Goal: Task Accomplishment & Management: Manage account settings

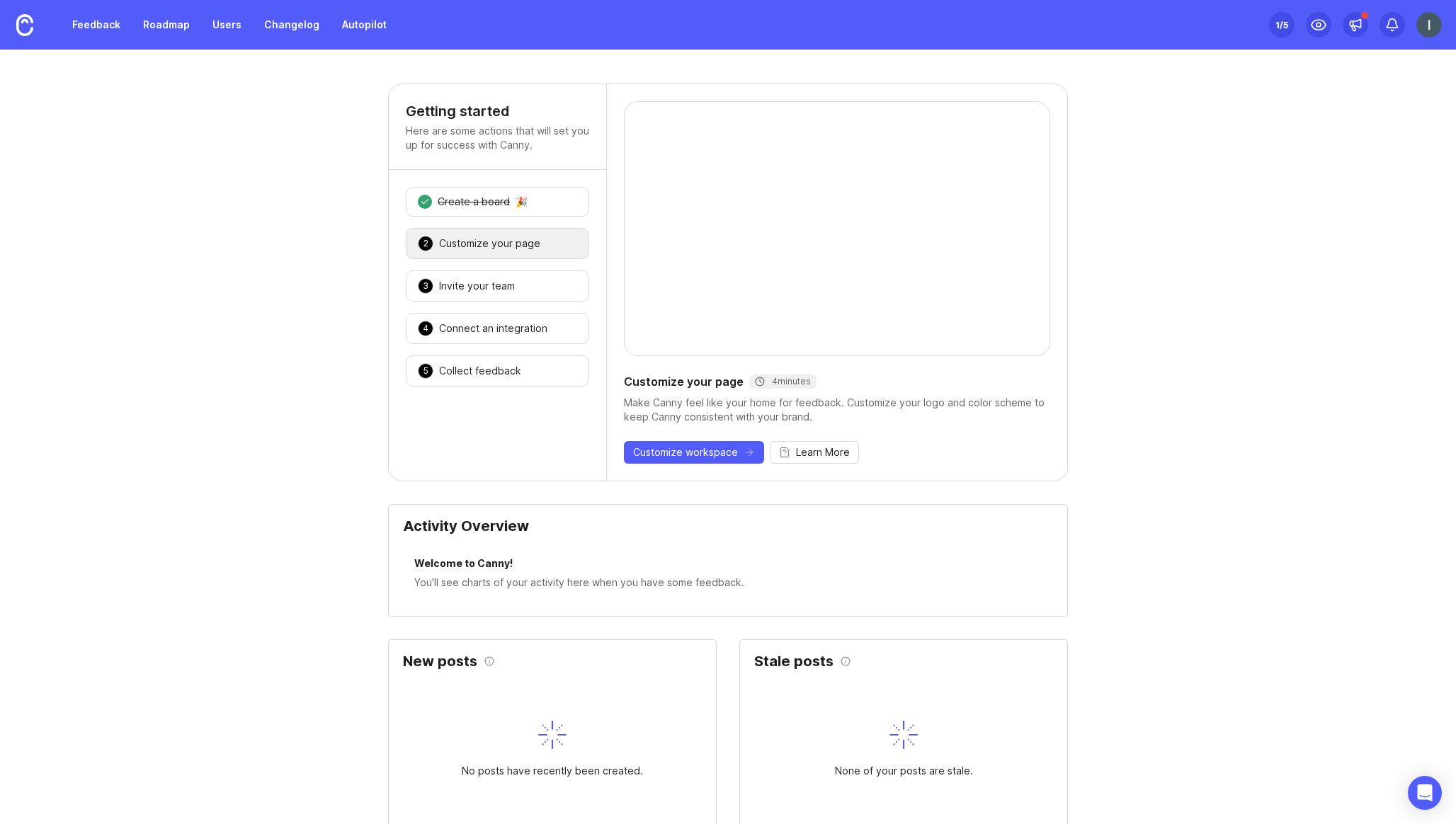
click at [60, 26] on div "Feedback Roadmap Users Changelog Autopilot" at bounding box center [197, 25] width 395 height 49
click at [109, 31] on link "Feedback" at bounding box center [96, 25] width 65 height 25
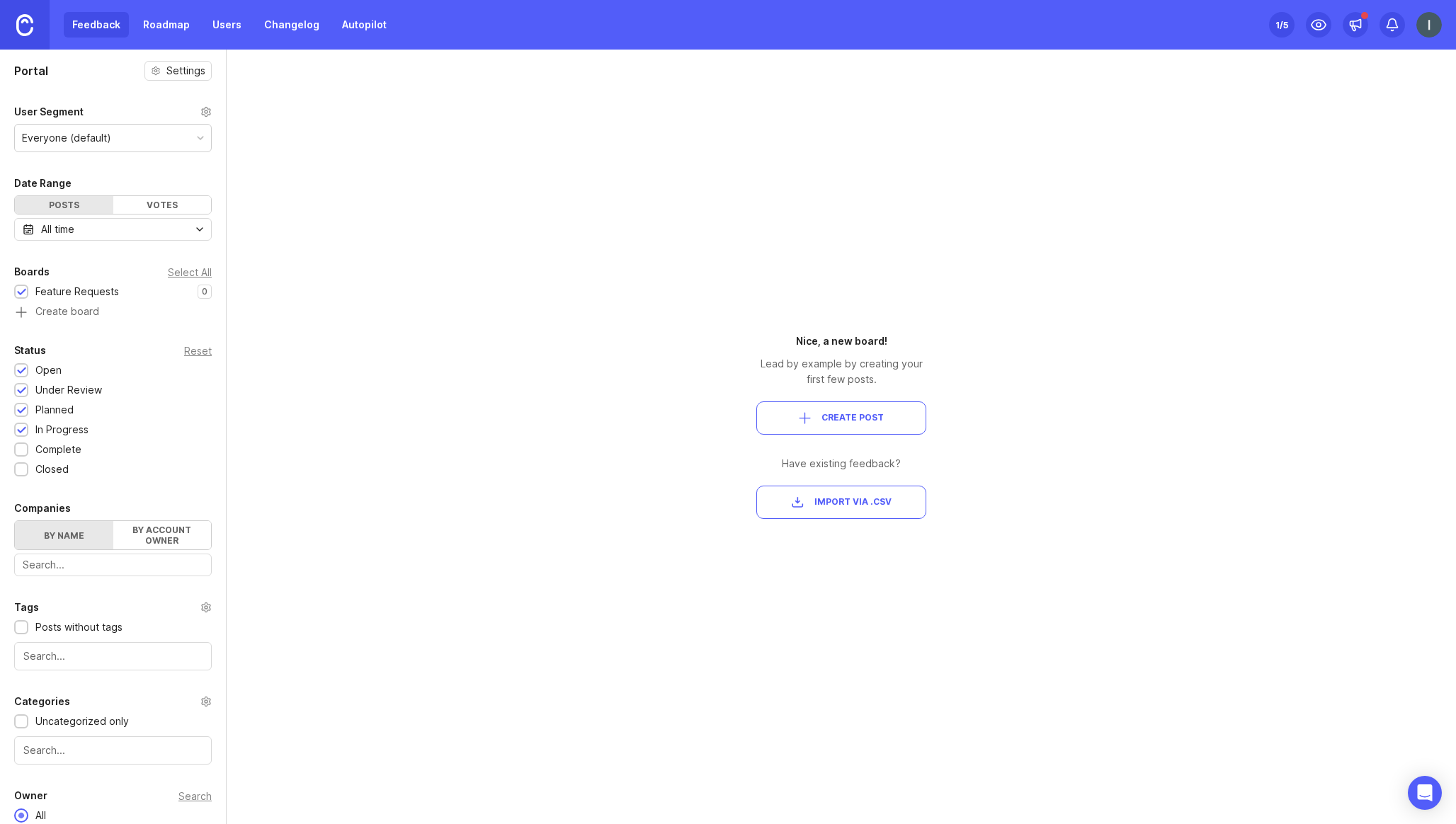
click at [19, 16] on img at bounding box center [25, 25] width 17 height 22
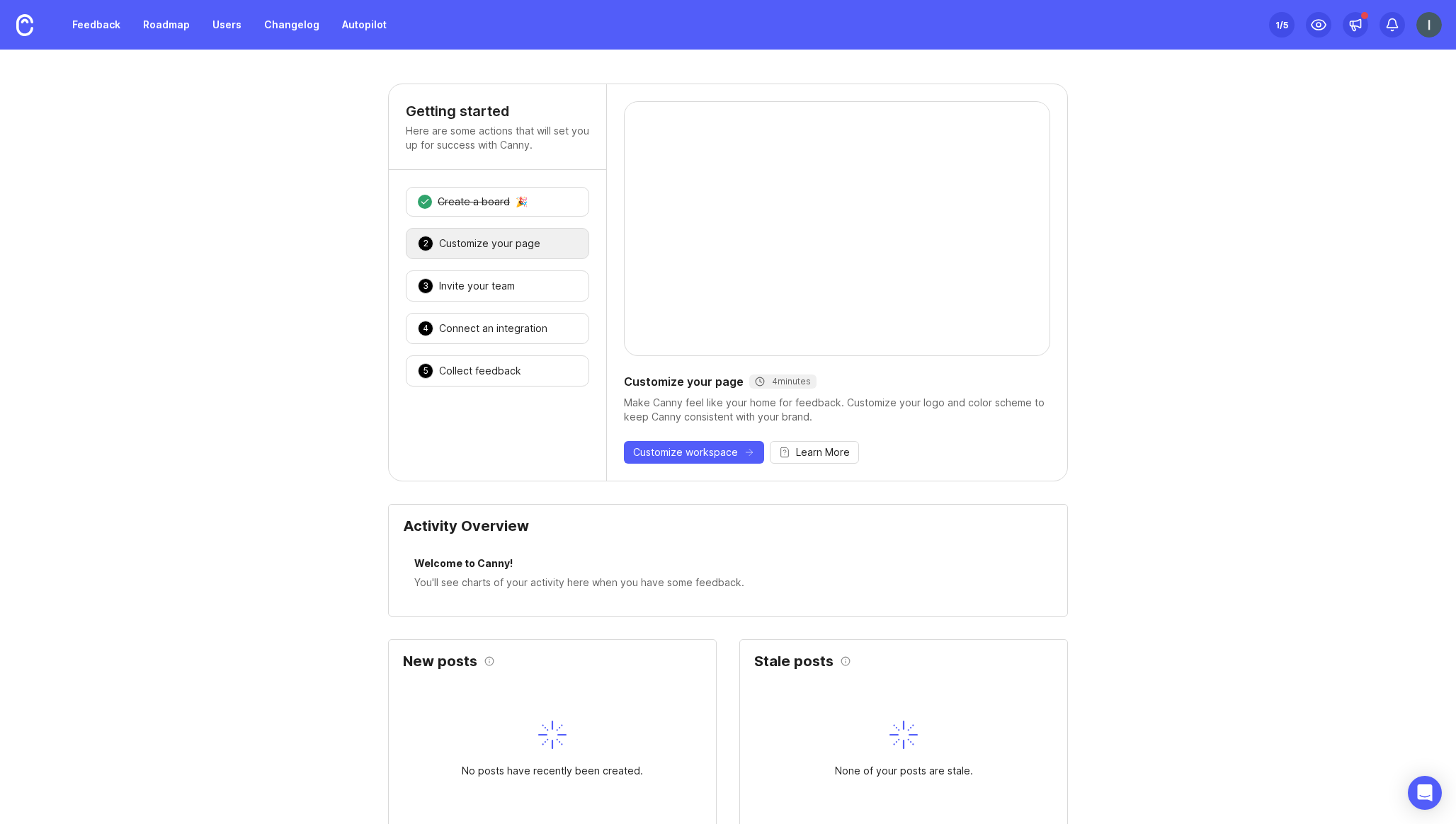
click at [1425, 22] on img at bounding box center [1429, 25] width 25 height 25
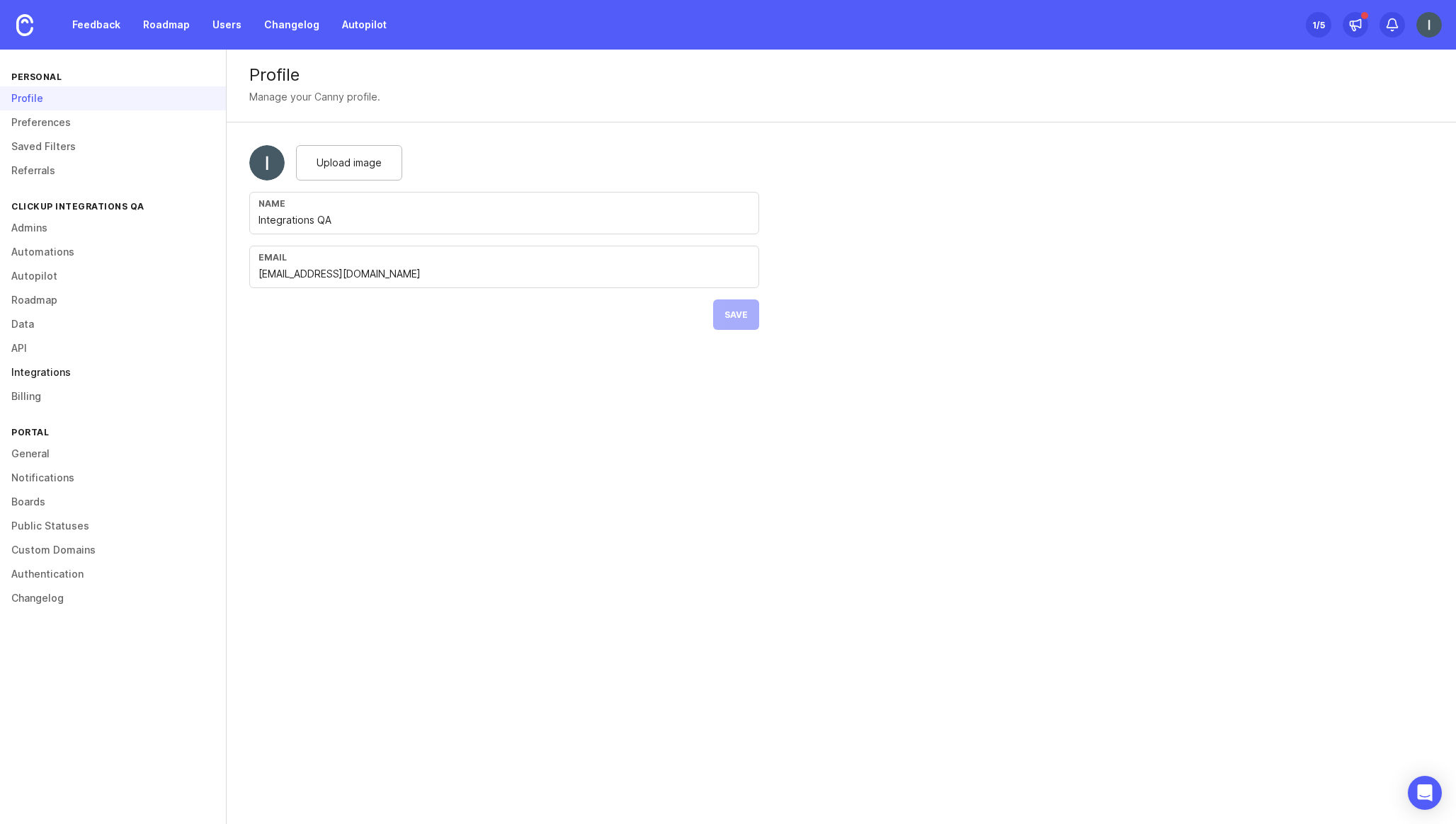
click at [55, 375] on link "Integrations" at bounding box center [112, 373] width 226 height 24
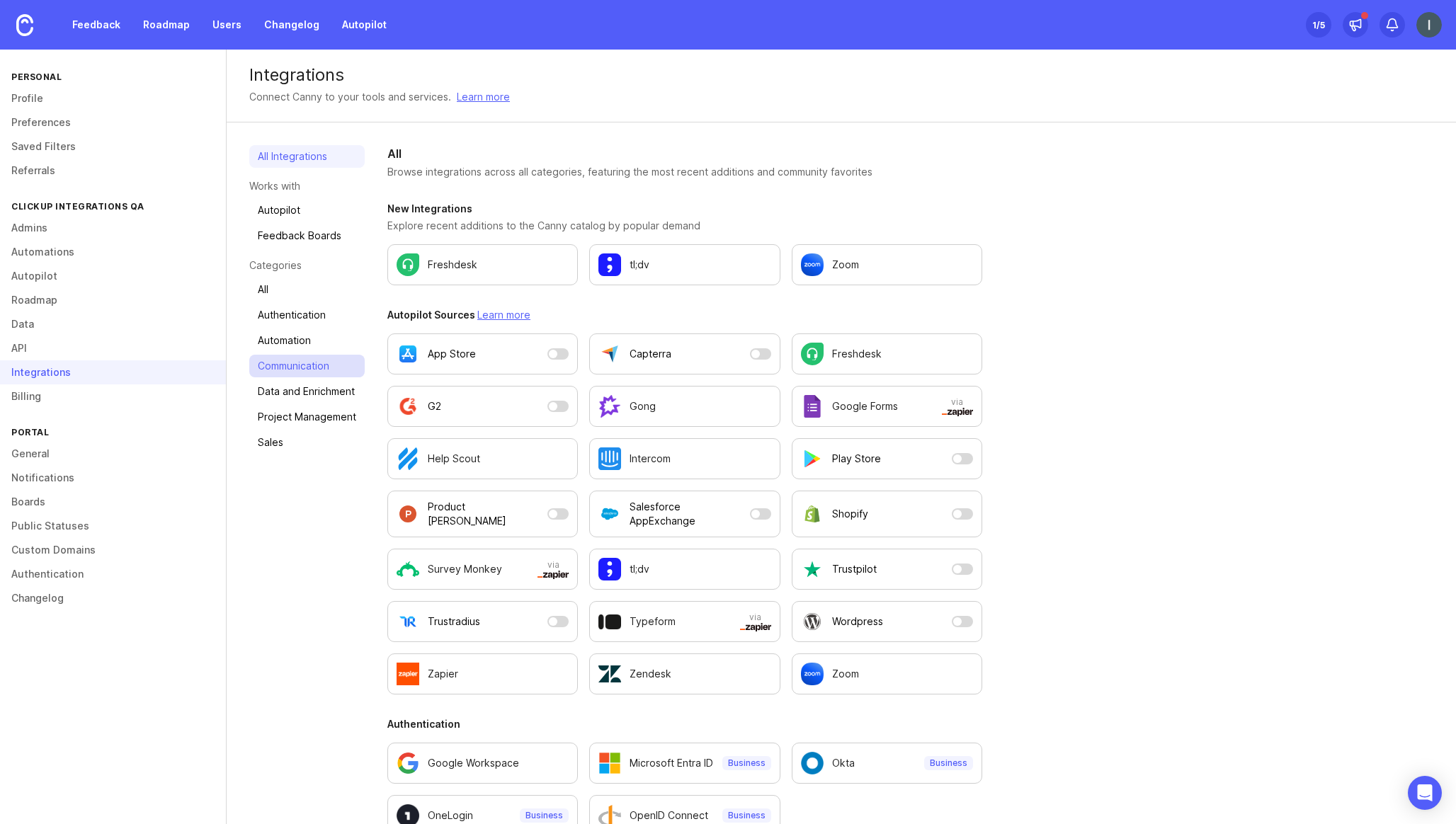
click at [298, 357] on link "Communication" at bounding box center [307, 366] width 115 height 22
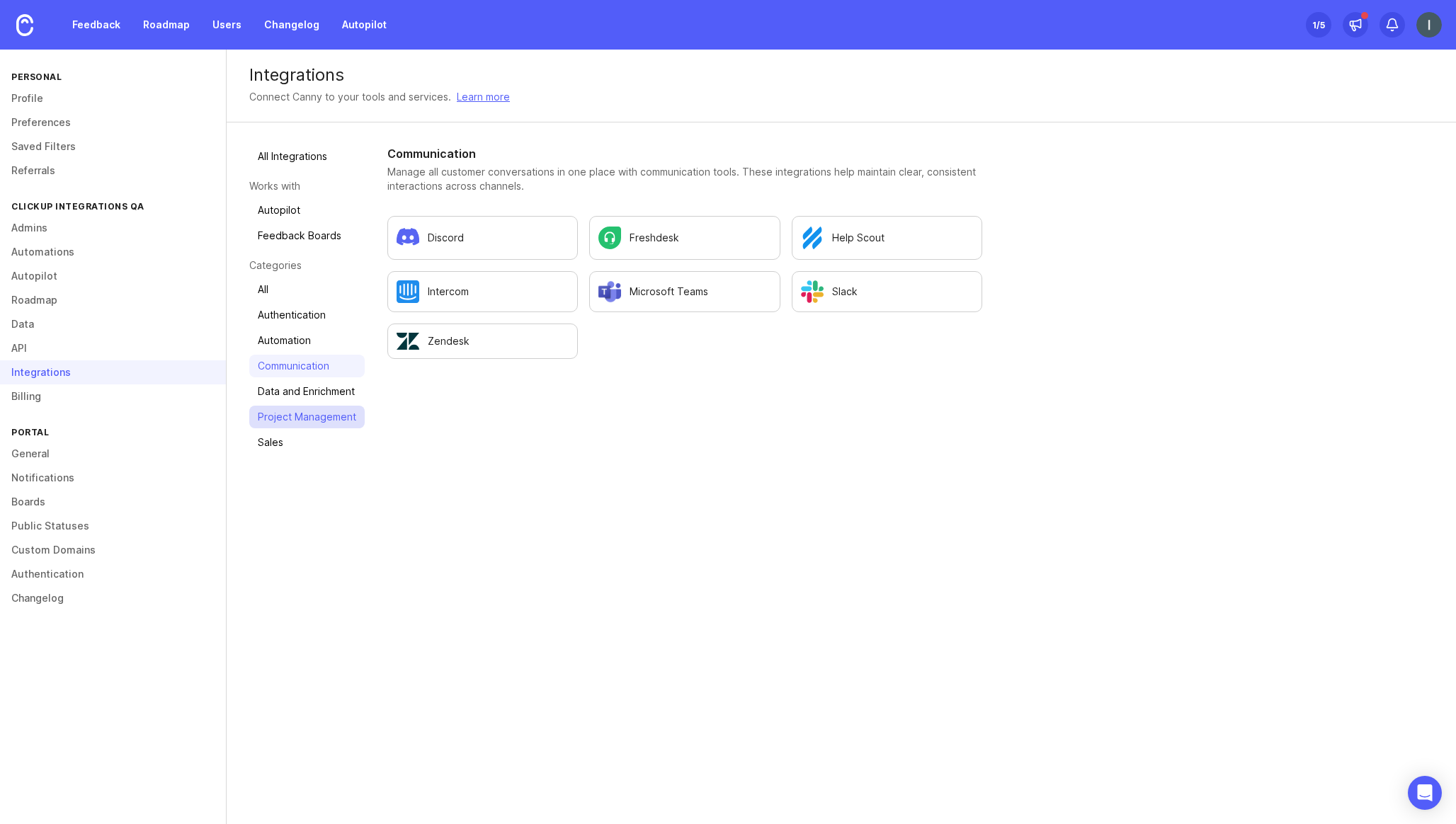
click at [343, 422] on link "Project Management" at bounding box center [307, 417] width 115 height 22
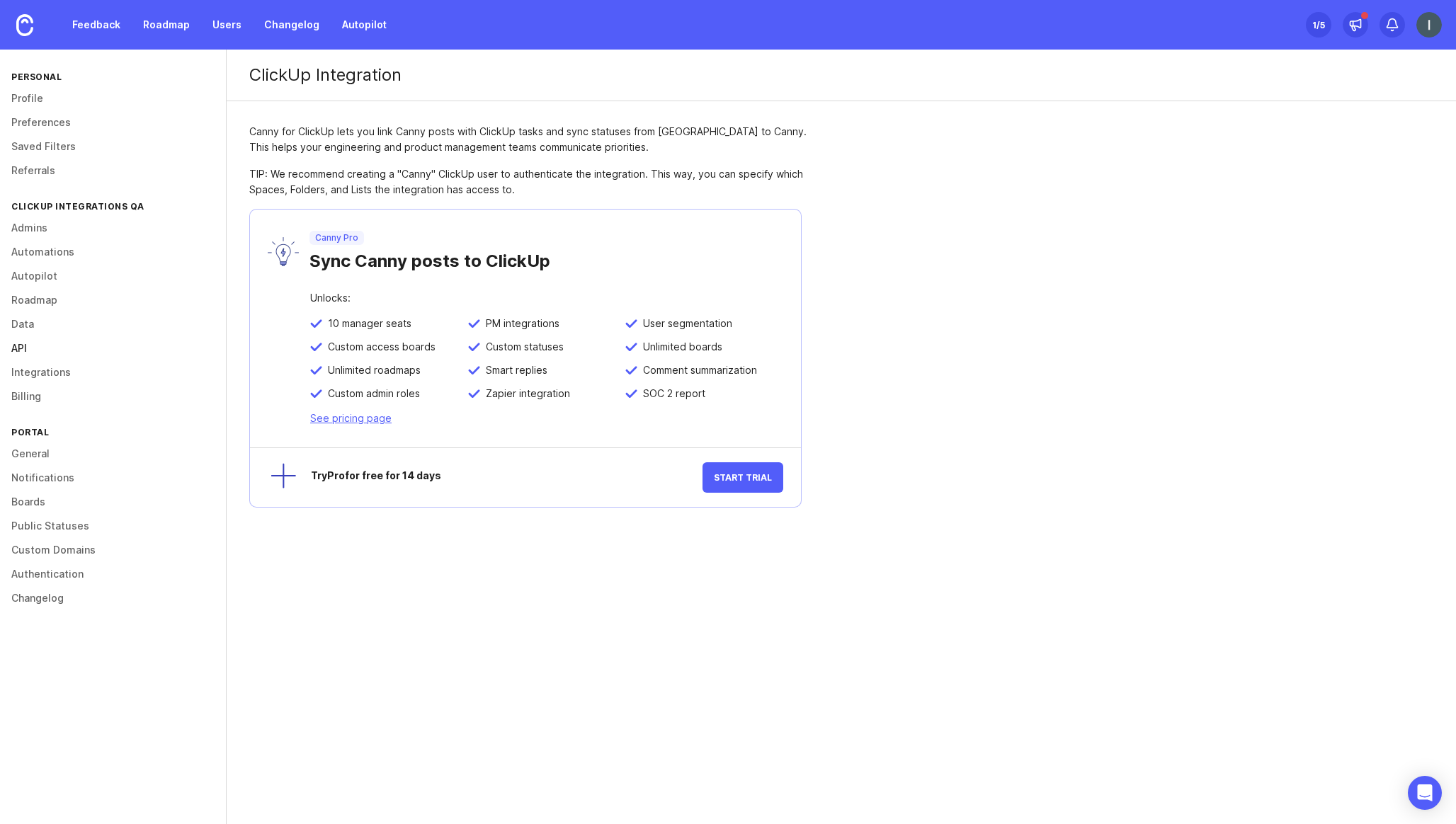
click at [43, 352] on link "API" at bounding box center [112, 349] width 226 height 24
